Goal: Task Accomplishment & Management: Use online tool/utility

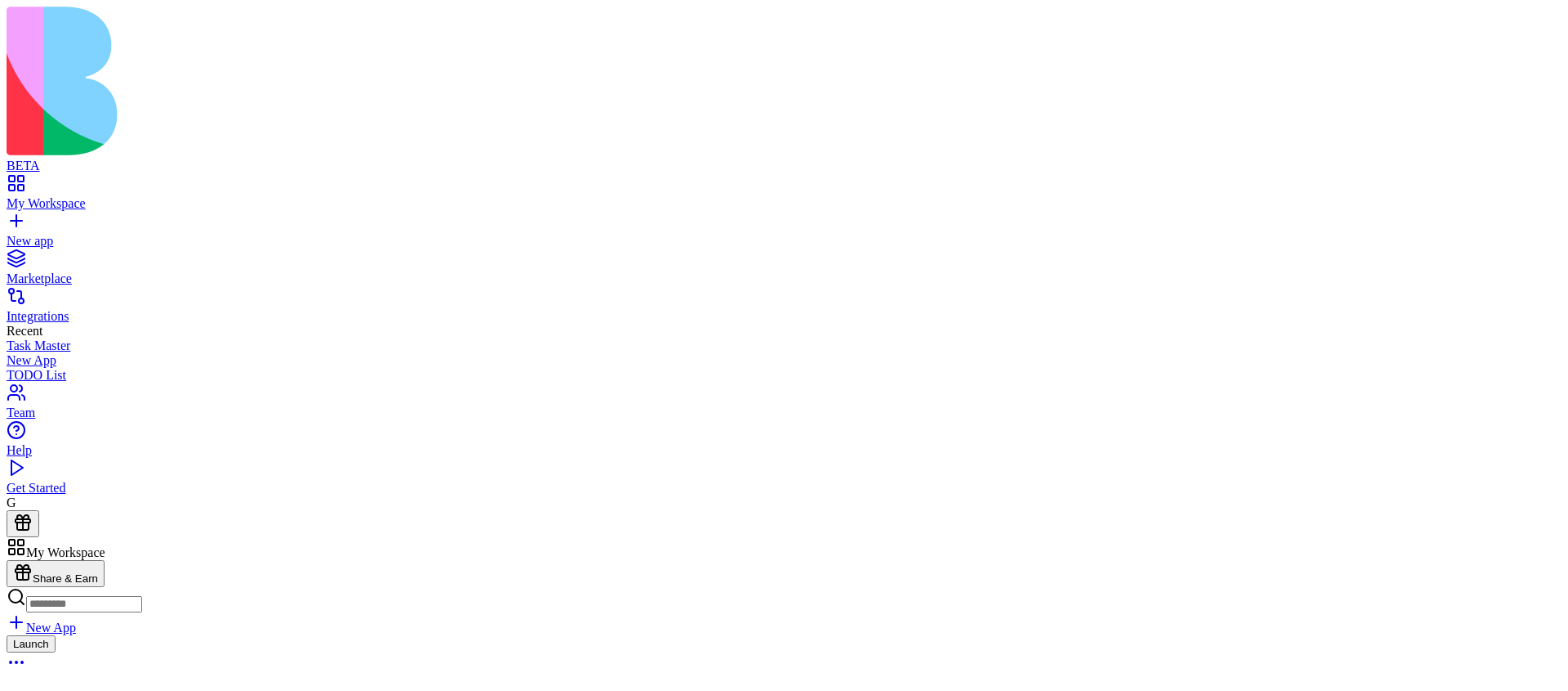
click at [76, 620] on link "New App" at bounding box center [41, 627] width 70 height 14
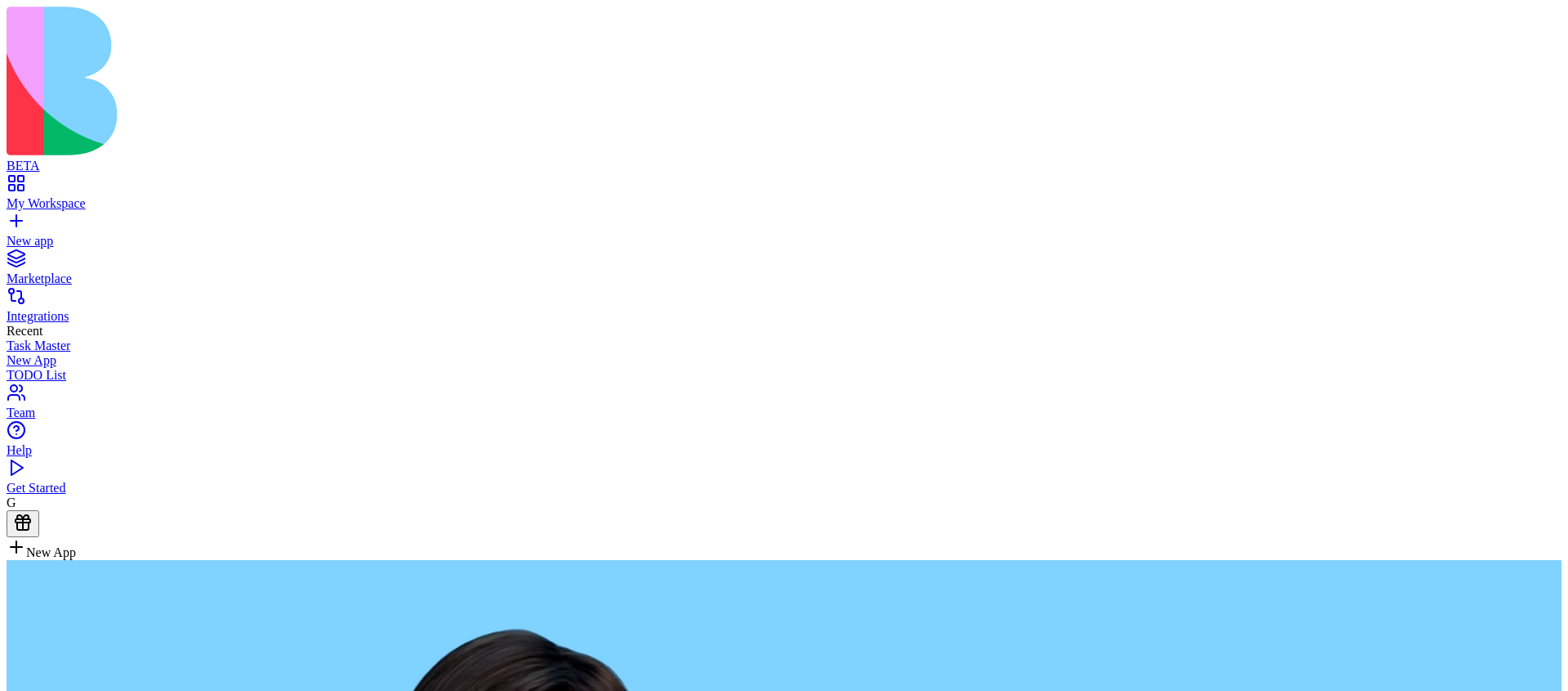
type textarea "**********"
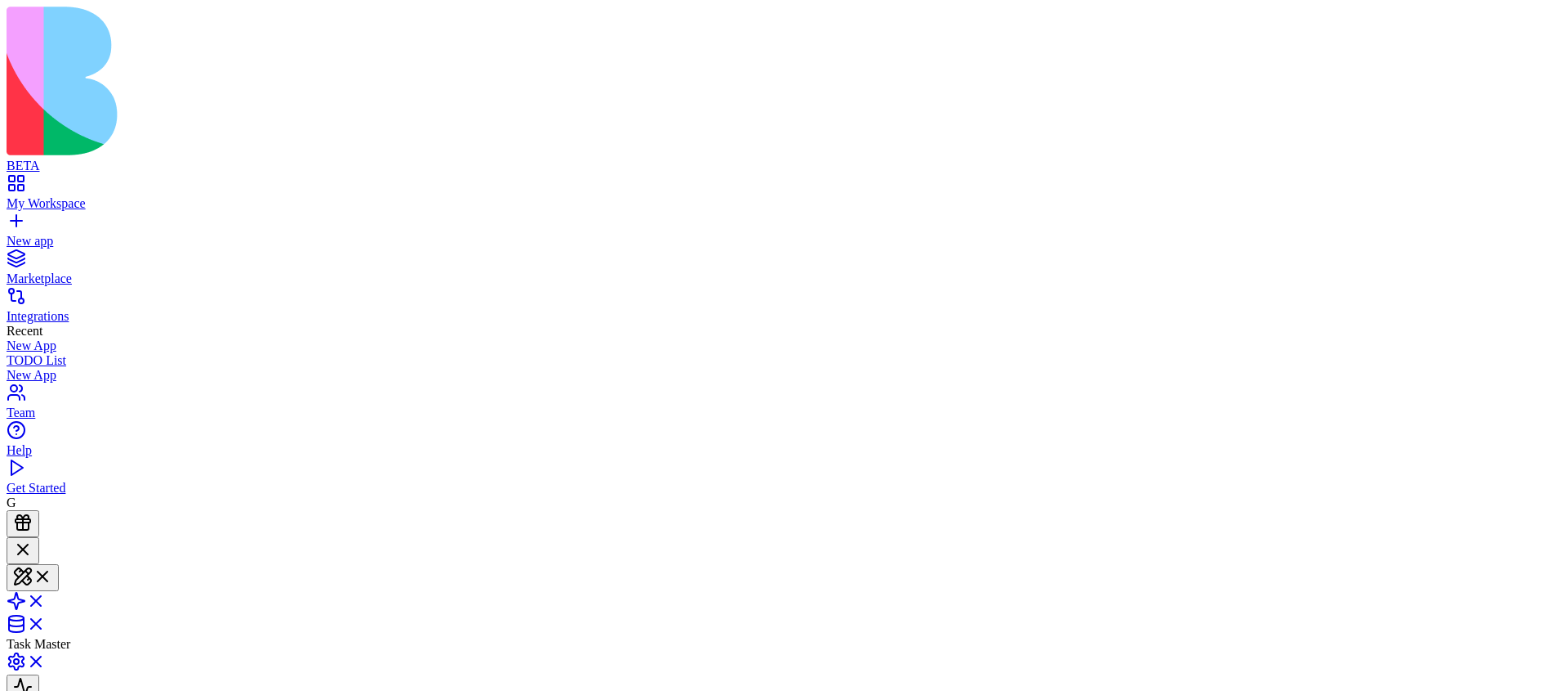
scroll to position [558, 0]
click at [602, 635] on div "Launch" at bounding box center [784, 655] width 1556 height 40
click at [59, 552] on button at bounding box center [32, 565] width 52 height 27
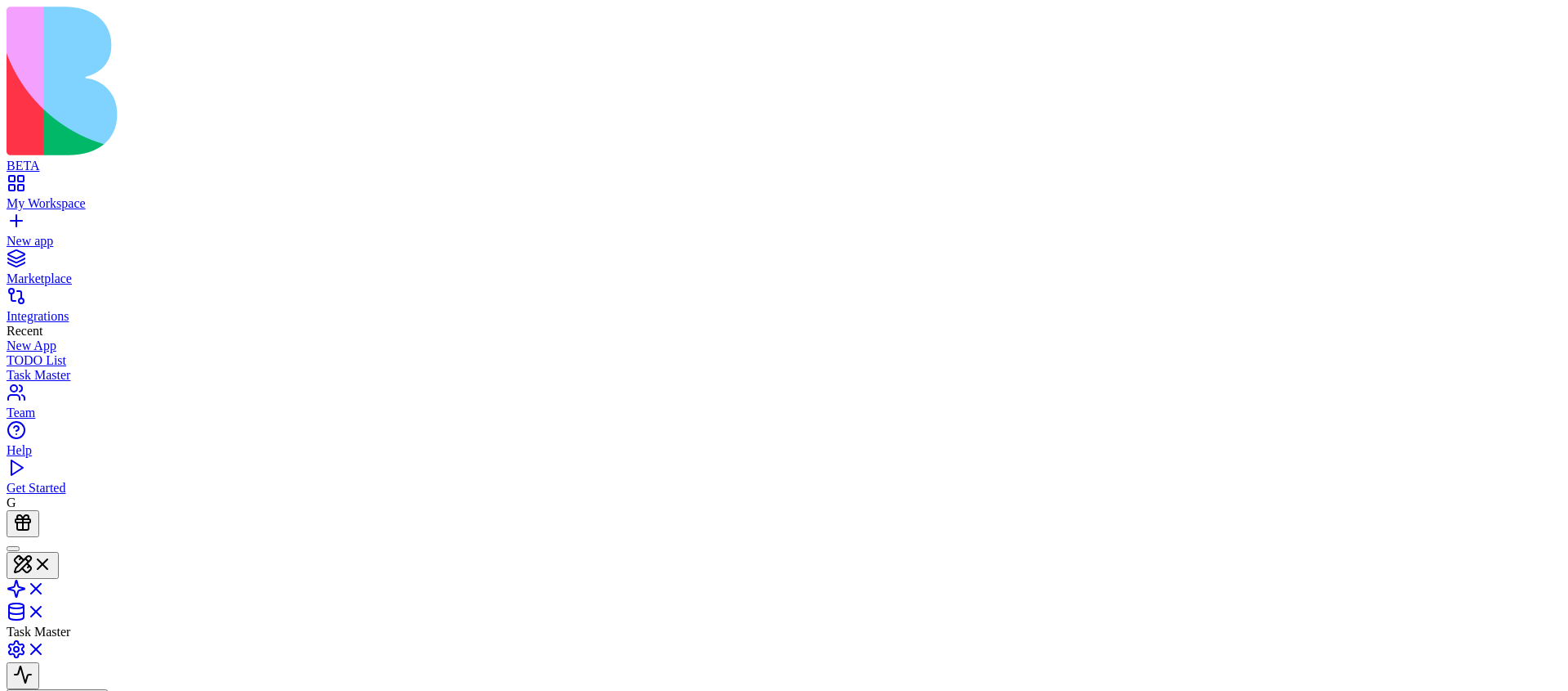
type button "on"
click at [25, 181] on link "My Workspace" at bounding box center [784, 195] width 1556 height 30
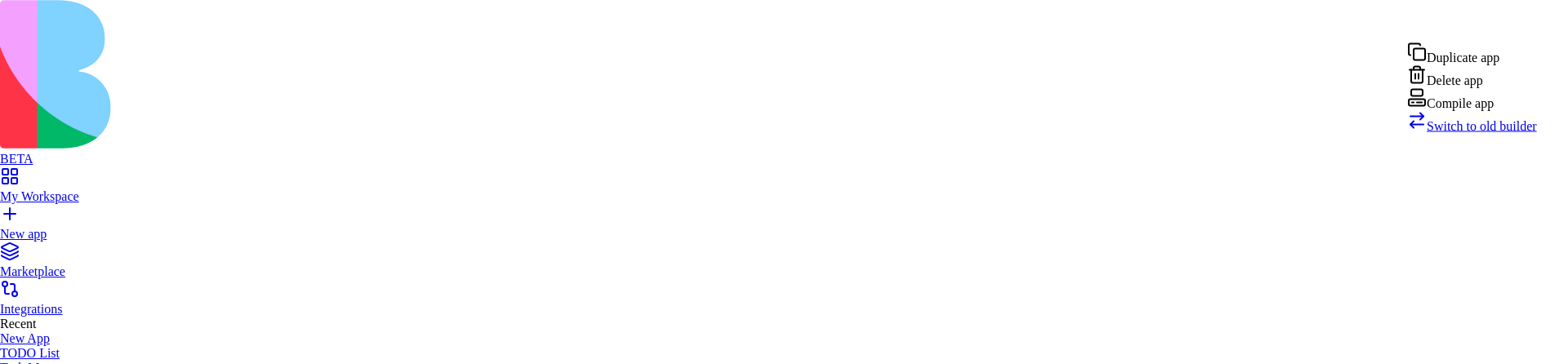
click at [1513, 111] on div "Compile app" at bounding box center [1472, 100] width 130 height 23
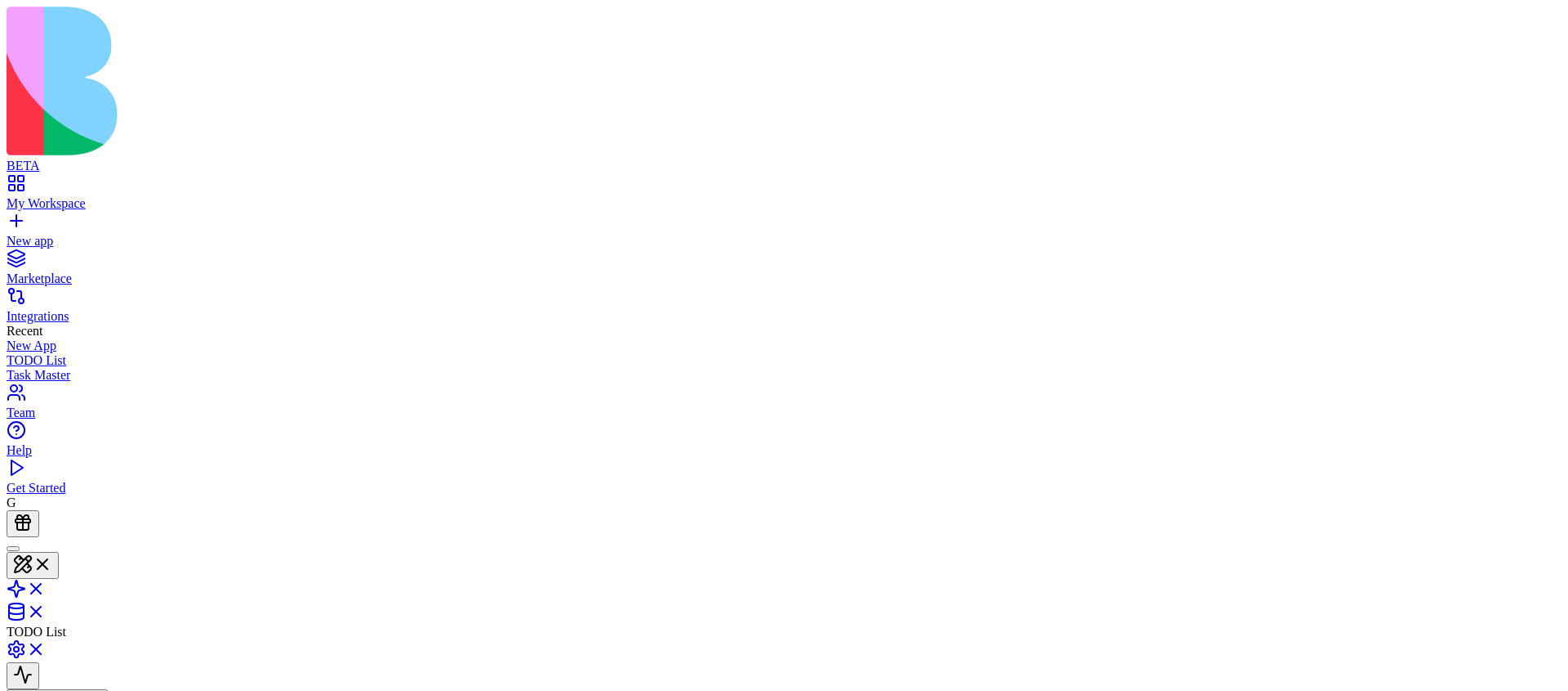
click at [27, 181] on link "My Workspace" at bounding box center [784, 195] width 1556 height 30
click at [1537, 29] on html "BETA My Workspace New app Marketplace Integrations Recent New App TODO List Tas…" at bounding box center [784, 475] width 1568 height 950
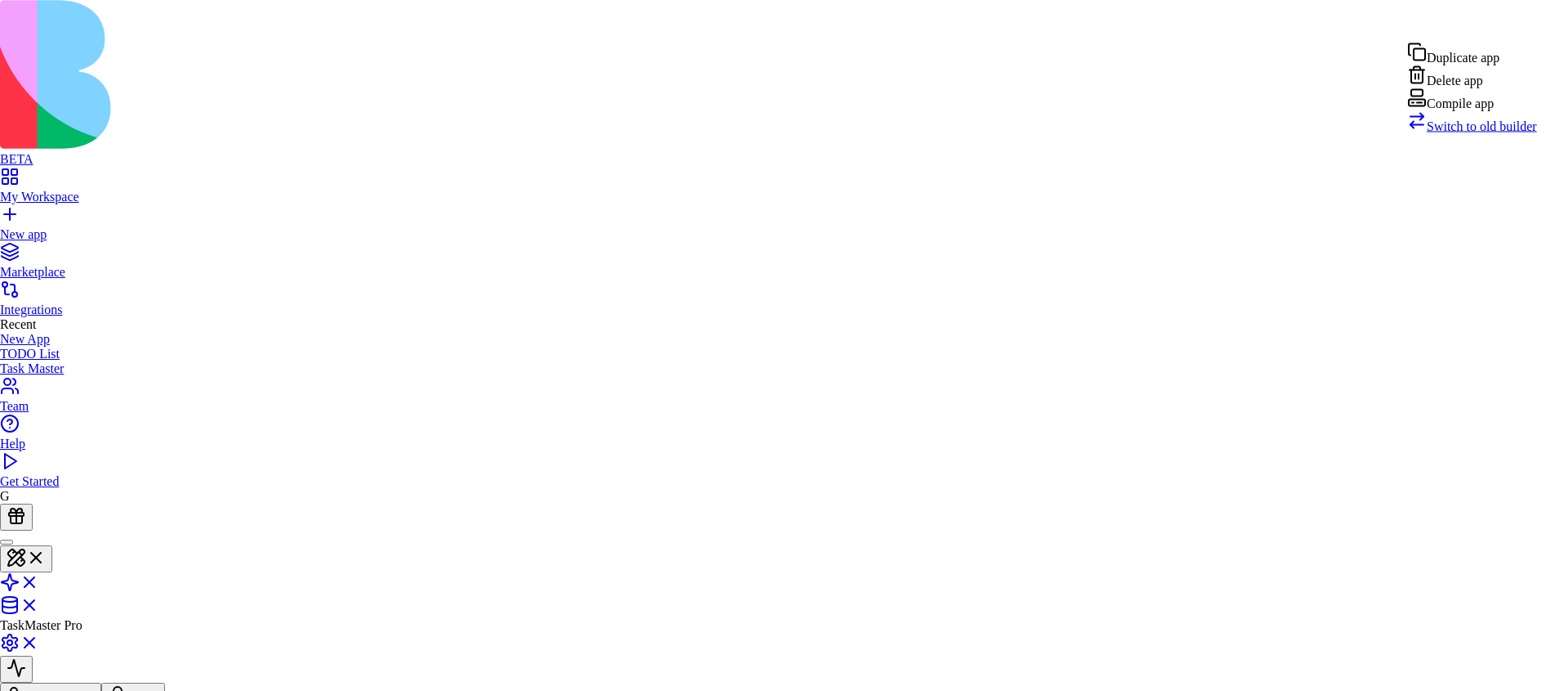
click at [1499, 112] on div "Compile app" at bounding box center [1472, 100] width 130 height 23
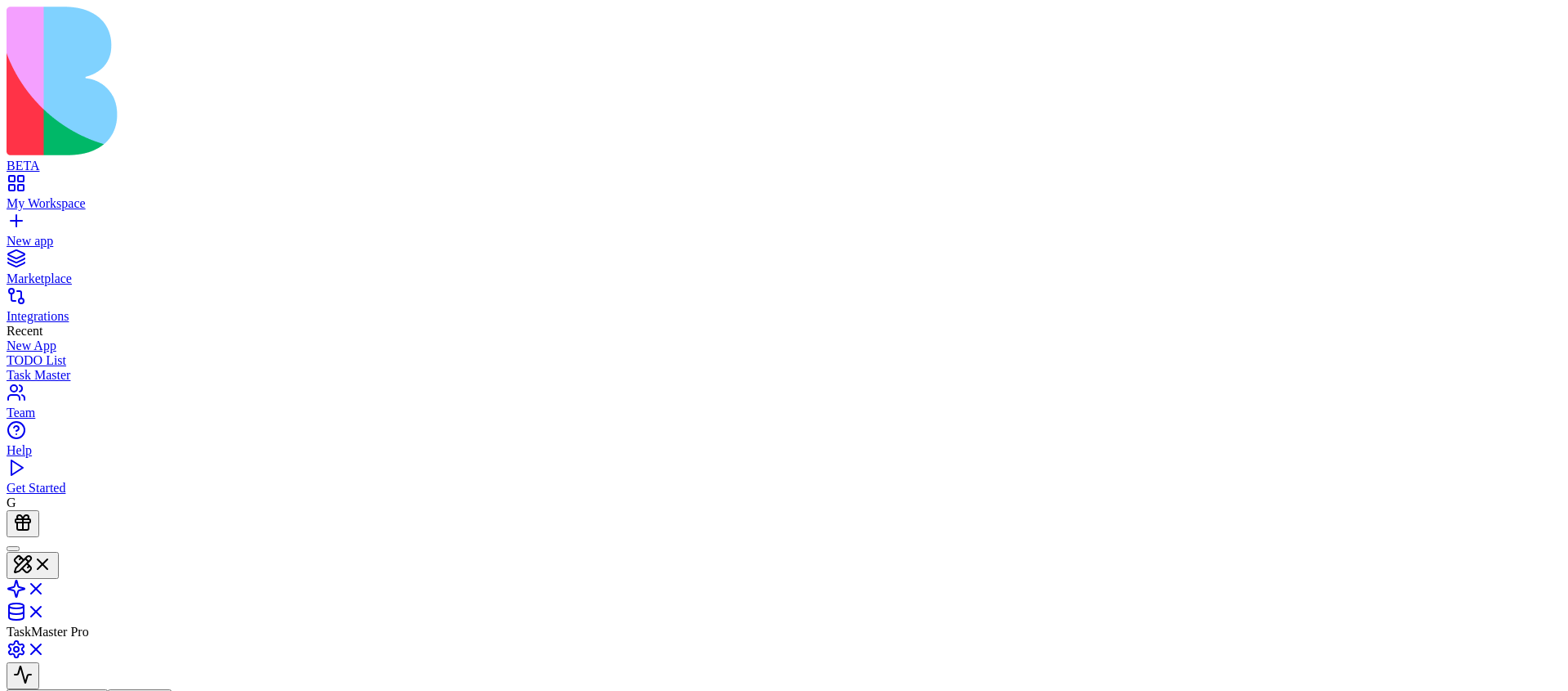
click at [955, 537] on div "TaskMaster Pro Invite & Share Admin" at bounding box center [784, 701] width 1556 height 331
click at [943, 537] on header "TaskMaster Pro Invite & Share Admin" at bounding box center [784, 626] width 1556 height 179
click at [1525, 24] on html "BETA My Workspace New app Marketplace Integrations Recent New App TODO List Tas…" at bounding box center [784, 475] width 1568 height 950
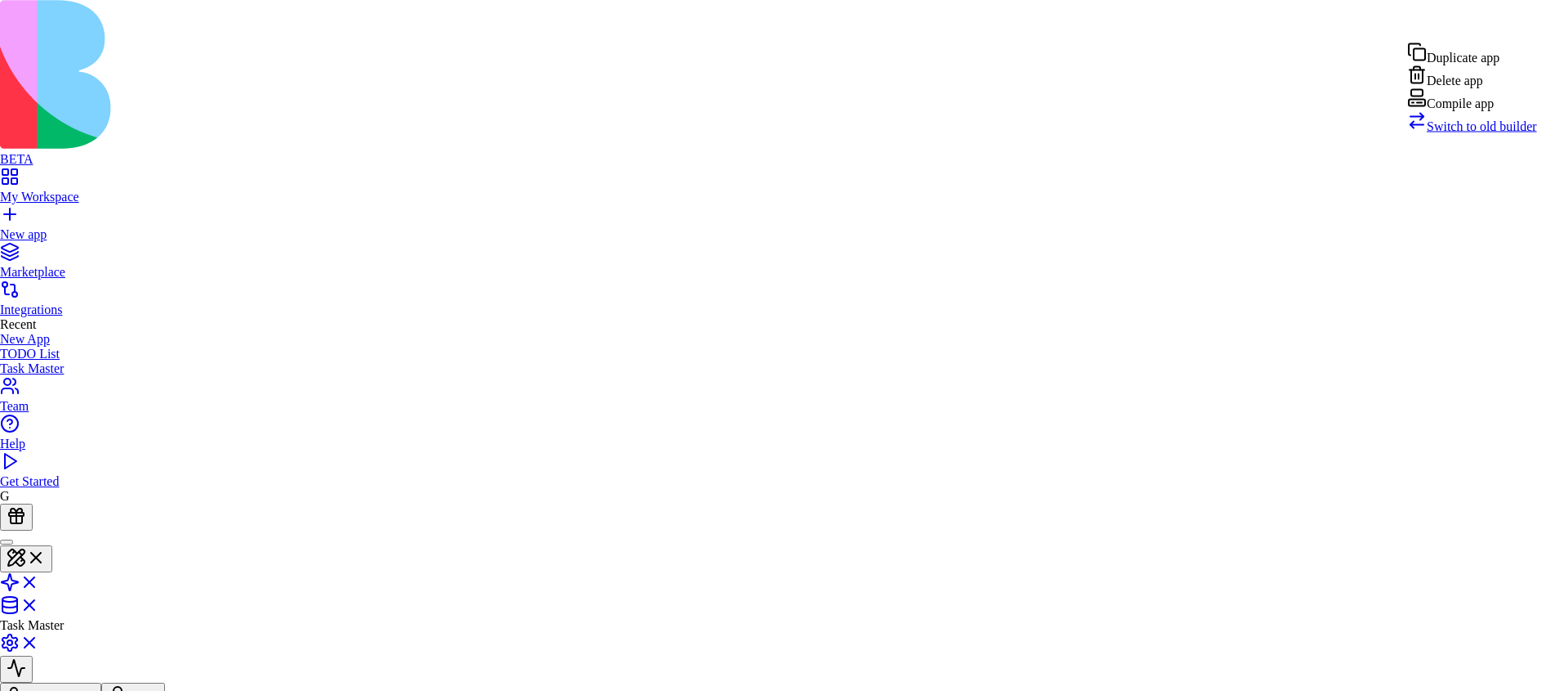
click at [1494, 112] on div "Compile app" at bounding box center [1472, 100] width 130 height 23
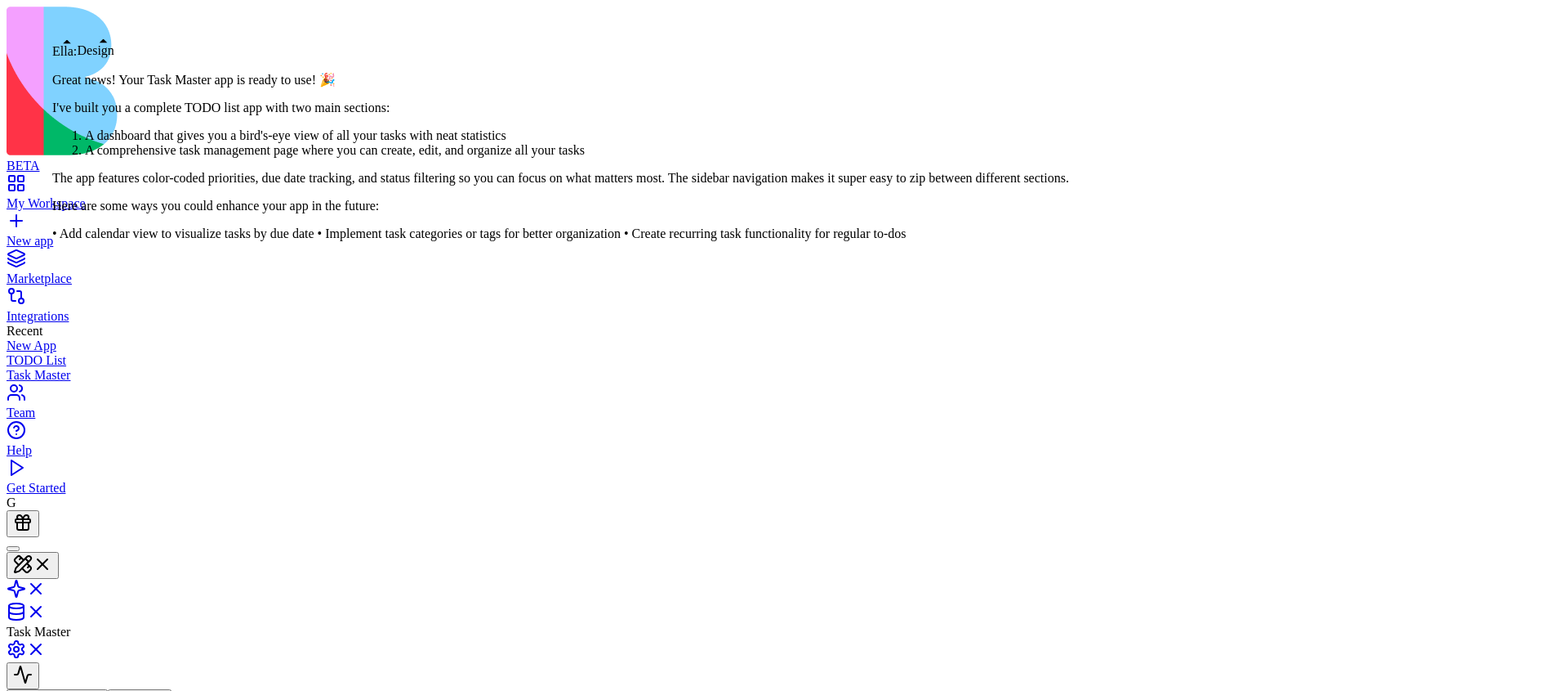
click at [13, 548] on div at bounding box center [13, 548] width 0 height 0
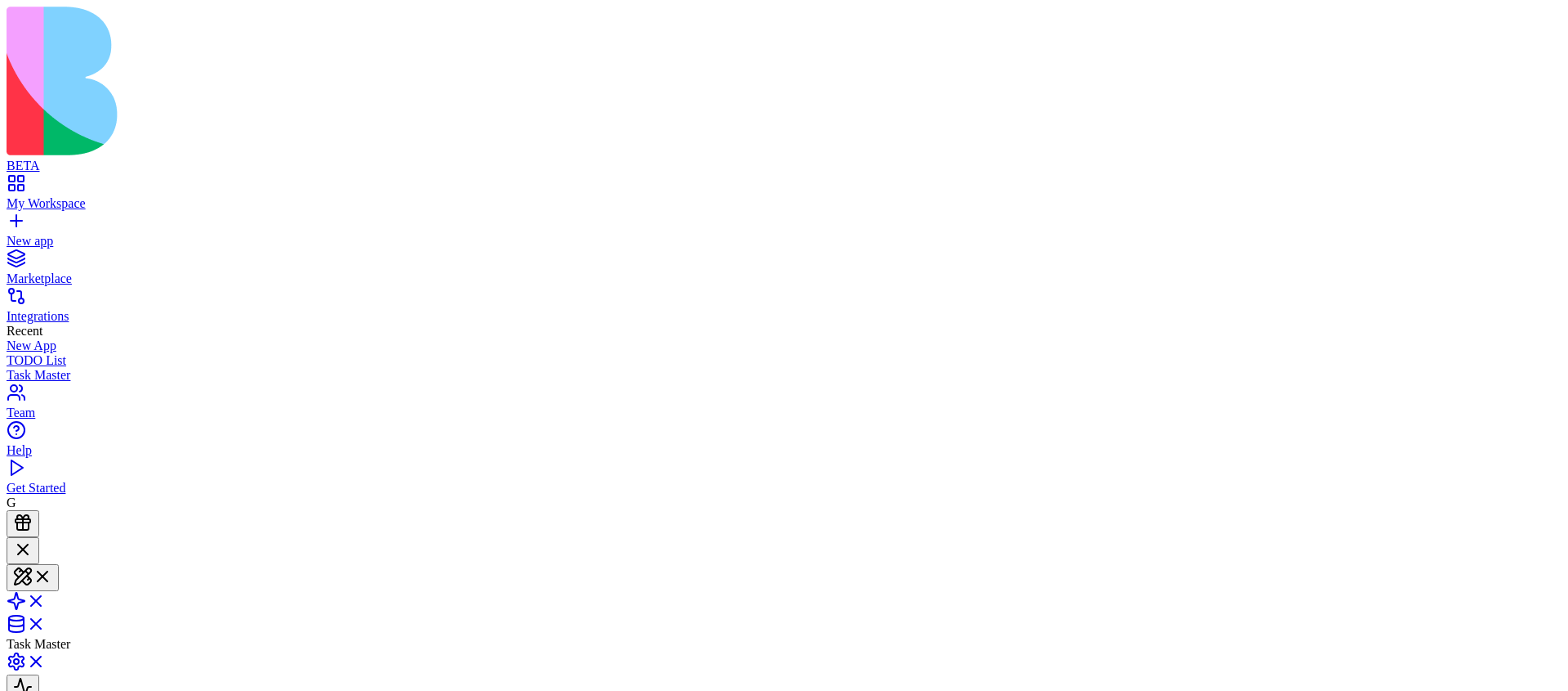
scroll to position [558, 0]
